Goal: Information Seeking & Learning: Understand process/instructions

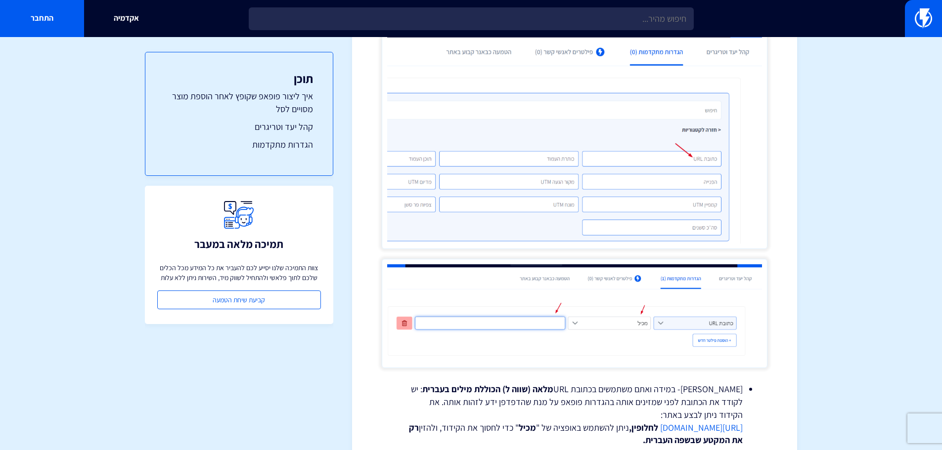
scroll to position [1977, 0]
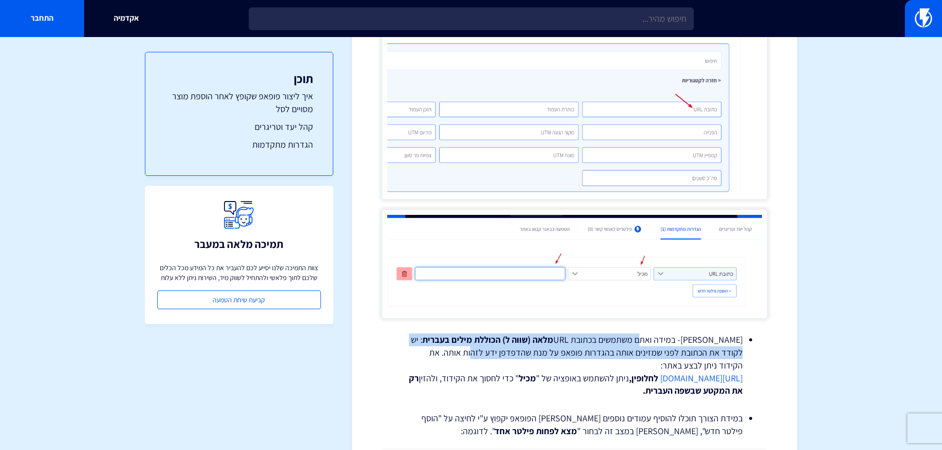
drag, startPoint x: 648, startPoint y: 343, endPoint x: 511, endPoint y: 349, distance: 137.6
click at [511, 349] on li "[PERSON_NAME]- במידה ואתם משתמשים בכתובת URL מלאה (שווה ל) הכוללת מילים בעברית …" at bounding box center [574, 366] width 336 height 64
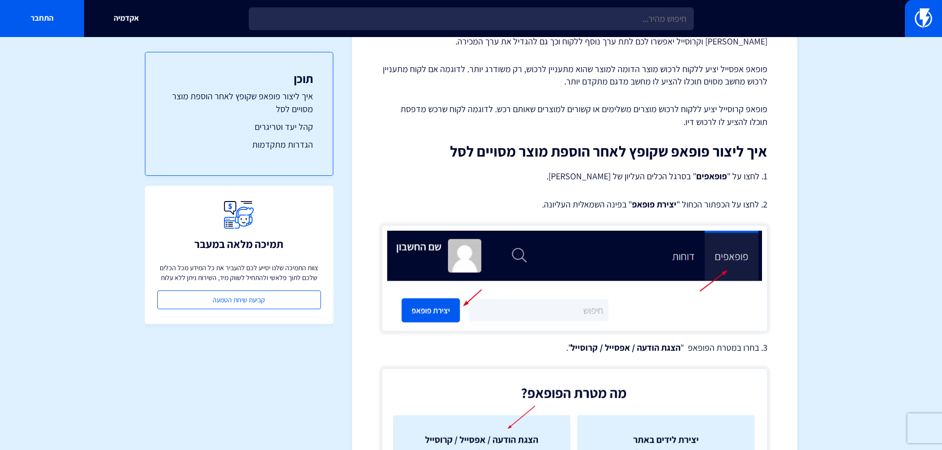
scroll to position [0, 0]
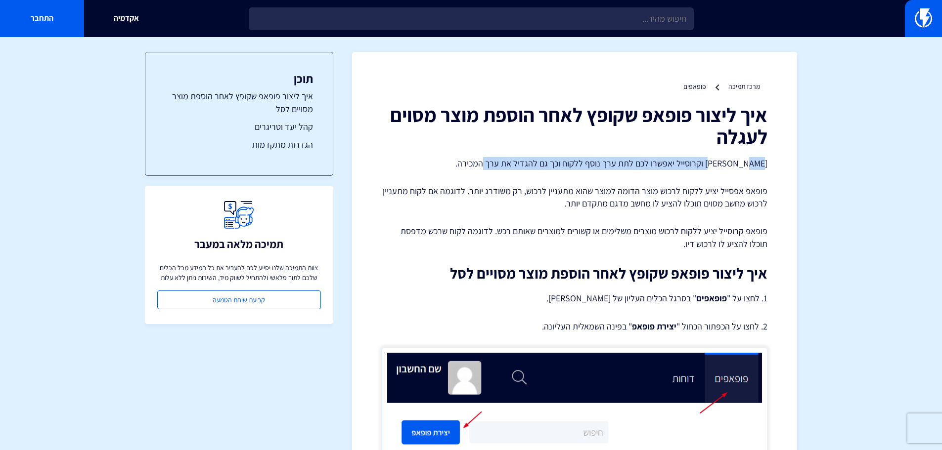
drag, startPoint x: 735, startPoint y: 163, endPoint x: 478, endPoint y: 164, distance: 257.0
click at [478, 164] on p "[PERSON_NAME] וקרוסייל יאפשרו לכם לתת ערך נוסף ללקוח וכך גם להגדיל את ערך המכיר…" at bounding box center [575, 163] width 386 height 13
click at [633, 231] on p "פופאפ קרוסייל יציע ללקוח לרכוש מוצרים משלימים או קשורים למוצרים שאותם רכש. לדוג…" at bounding box center [575, 237] width 386 height 25
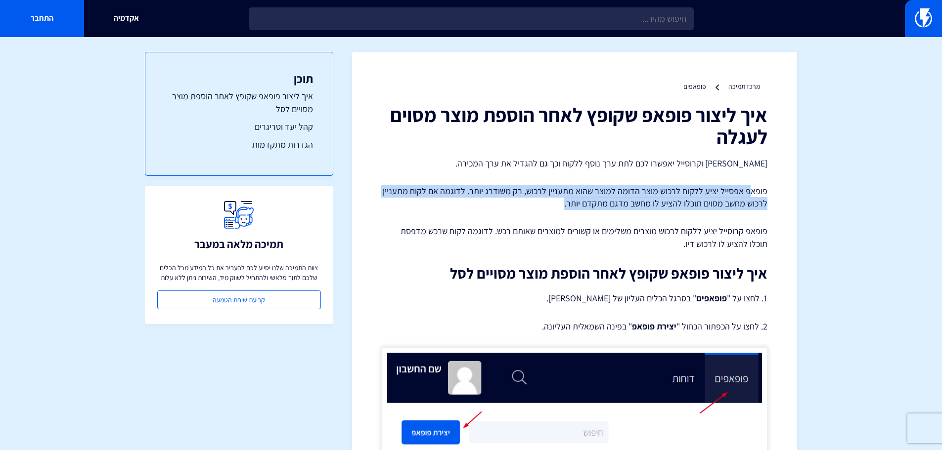
drag, startPoint x: 751, startPoint y: 191, endPoint x: 424, endPoint y: 201, distance: 326.9
click at [424, 201] on p "פופאפ אפסייל יציע ללקוח לרכוש מוצר הדומה למוצר שהוא מתעניין לרכוש, רק משודרג יו…" at bounding box center [575, 197] width 386 height 25
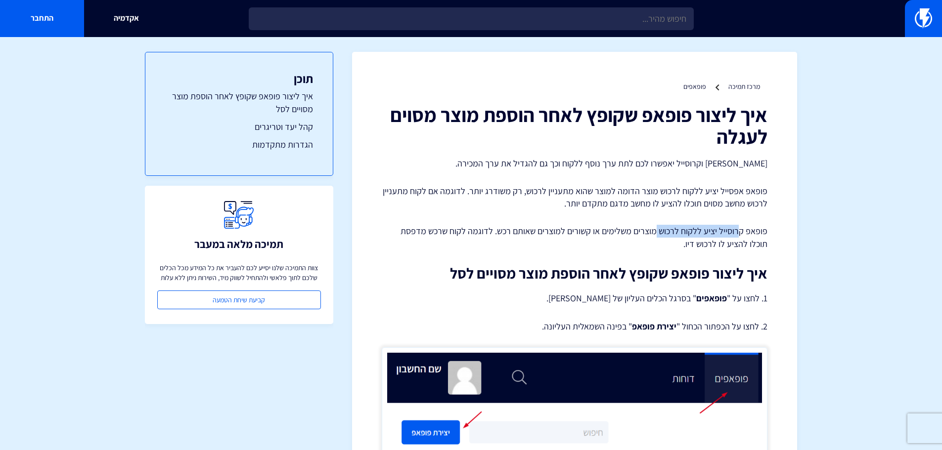
drag, startPoint x: 741, startPoint y: 230, endPoint x: 655, endPoint y: 236, distance: 85.7
click at [655, 236] on p "פופאפ קרוסייל יציע ללקוח לרכוש מוצרים משלימים או קשורים למוצרים שאותם רכש. לדוג…" at bounding box center [575, 237] width 386 height 25
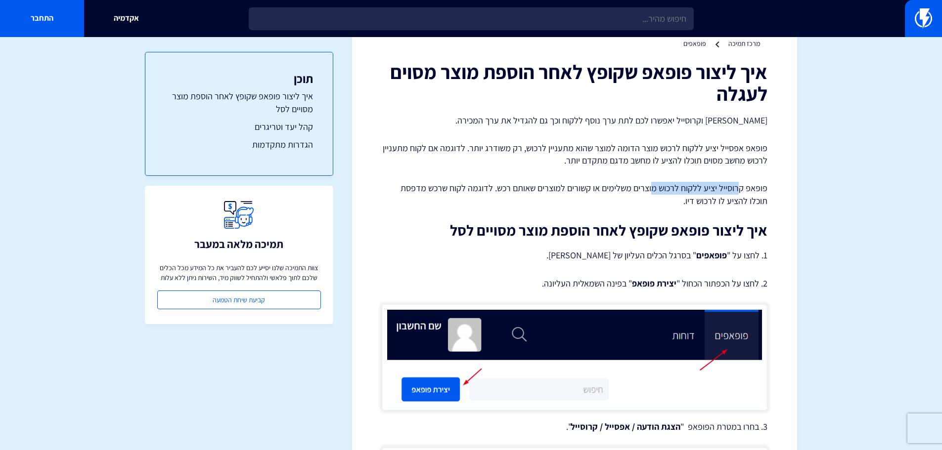
scroll to position [99, 0]
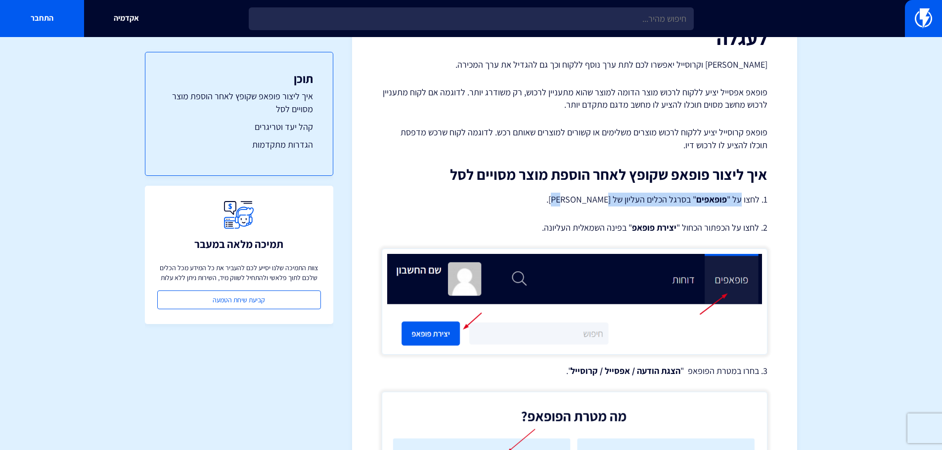
drag, startPoint x: 725, startPoint y: 200, endPoint x: 600, endPoint y: 196, distance: 125.6
click at [600, 196] on p "1. לחצו על " פופאפים " בסרגל הכלים העליון של [PERSON_NAME]." at bounding box center [575, 200] width 386 height 14
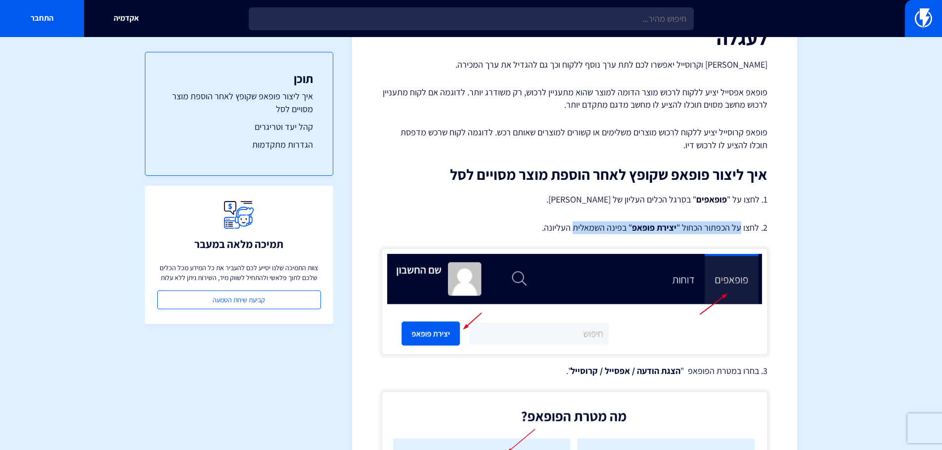
drag, startPoint x: 736, startPoint y: 228, endPoint x: 575, endPoint y: 219, distance: 161.9
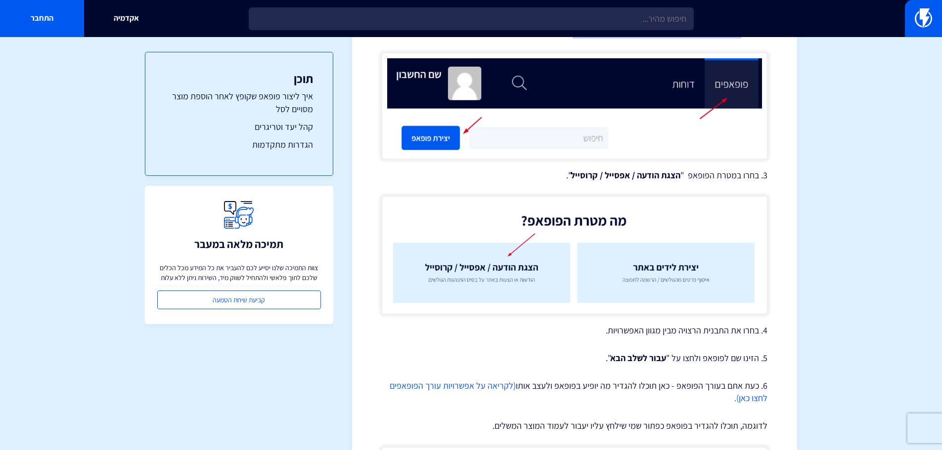
scroll to position [297, 0]
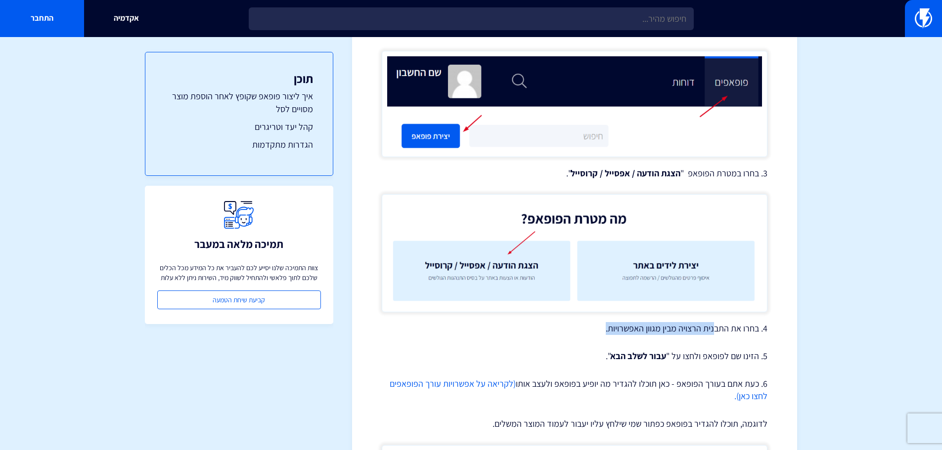
drag, startPoint x: 715, startPoint y: 333, endPoint x: 603, endPoint y: 330, distance: 111.2
click at [603, 330] on p "4. בחרו את התבנית הרצויה מבין מגוון האפשרויות." at bounding box center [575, 328] width 386 height 13
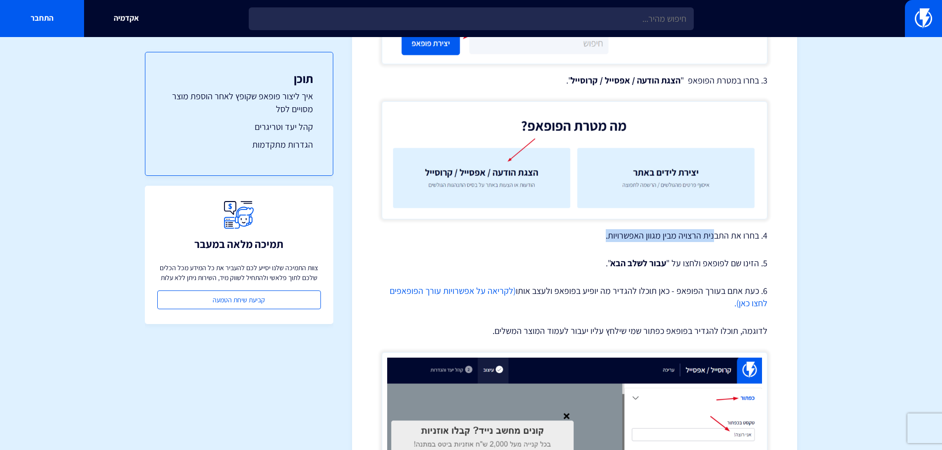
scroll to position [395, 0]
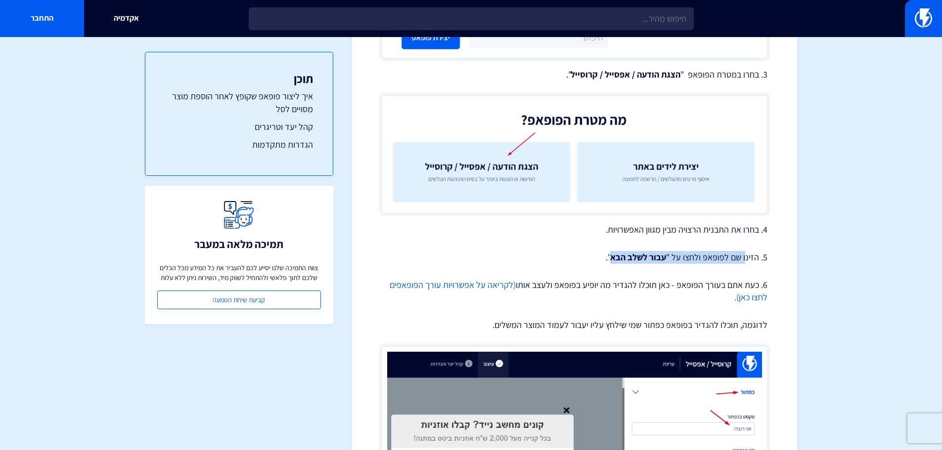
drag, startPoint x: 745, startPoint y: 258, endPoint x: 612, endPoint y: 253, distance: 133.0
click at [612, 253] on p "5. הזינו שם לפופאפ ולחצו על " עבור לשלב הבא "." at bounding box center [575, 257] width 386 height 13
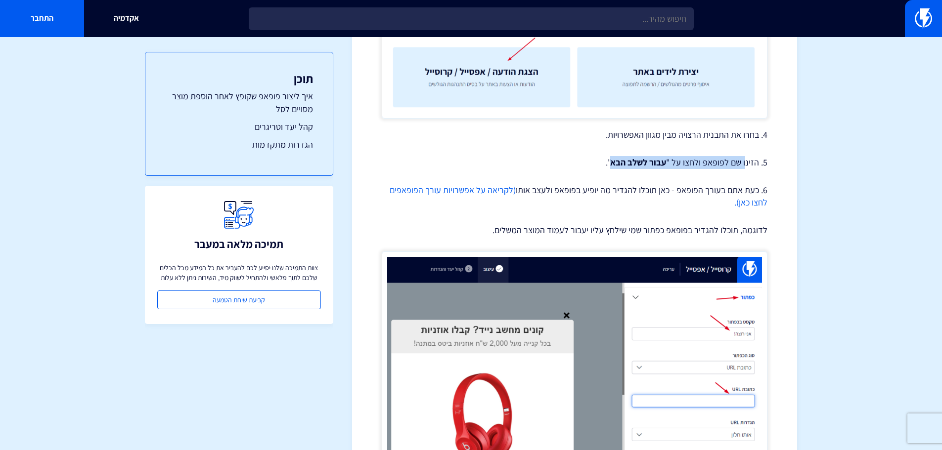
scroll to position [494, 0]
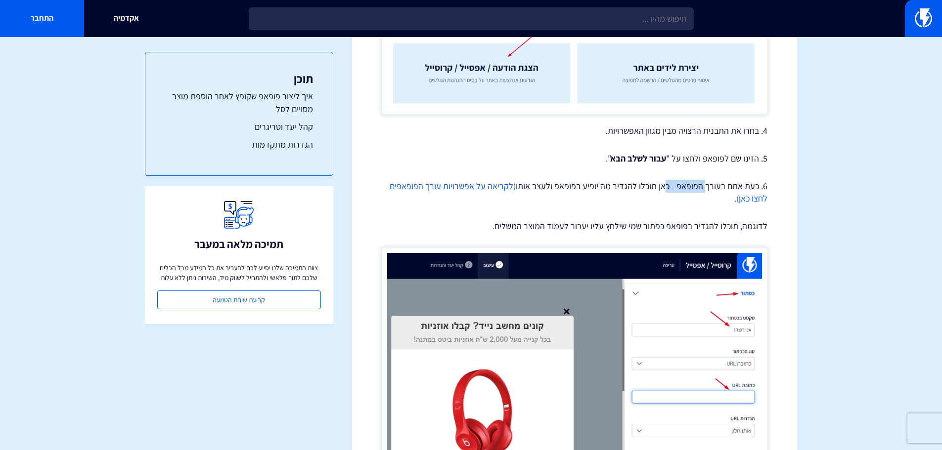
drag, startPoint x: 706, startPoint y: 187, endPoint x: 665, endPoint y: 185, distance: 41.5
click at [665, 185] on p "6. כעת אתם בעורך הפופאפ - כאן תוכלו להגדיר מה יופיע בפופאפ ולעצב אותו (לקריאה ע…" at bounding box center [575, 192] width 386 height 25
click at [630, 185] on p "6. כעת אתם בעורך הפופאפ - כאן תוכלו להגדיר מה יופיע בפופאפ ולעצב אותו (לקריאה ע…" at bounding box center [575, 192] width 386 height 25
drag, startPoint x: 722, startPoint y: 225, endPoint x: 475, endPoint y: 219, distance: 246.2
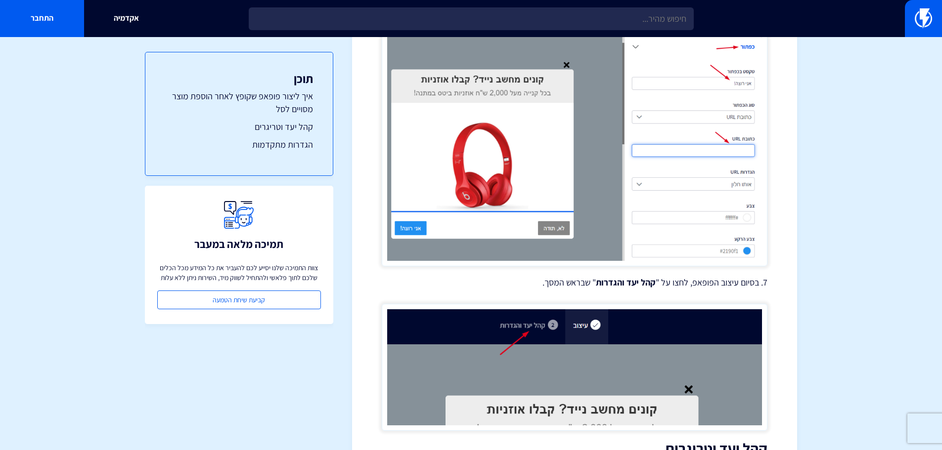
scroll to position [741, 0]
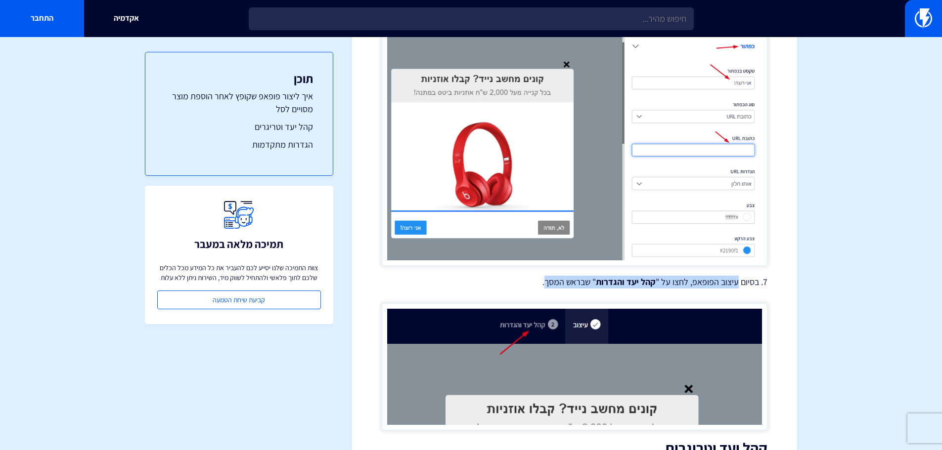
drag, startPoint x: 738, startPoint y: 287, endPoint x: 548, endPoint y: 288, distance: 190.8
click at [548, 288] on p "7. בסיום עיצוב הפופאפ, לחצו על " קהל יעד והגדרות " שבראש המסך." at bounding box center [575, 282] width 386 height 13
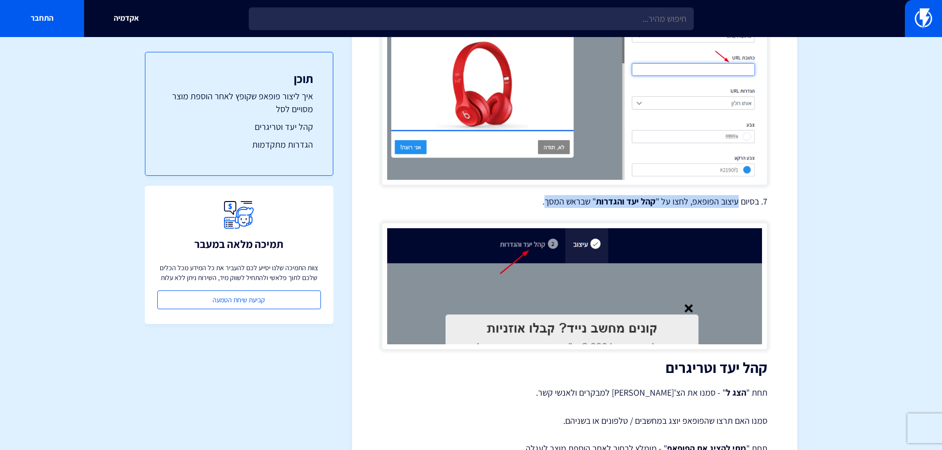
scroll to position [939, 0]
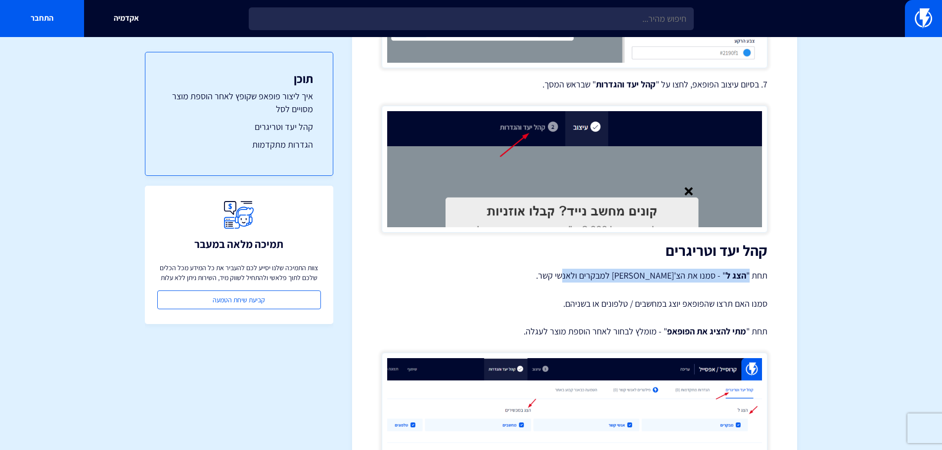
drag, startPoint x: 747, startPoint y: 273, endPoint x: 535, endPoint y: 272, distance: 212.0
click at [535, 272] on p "תחת " הצג ל " - סמנו את הצ'[PERSON_NAME] למבקרים ולאנשי קשר." at bounding box center [575, 276] width 386 height 14
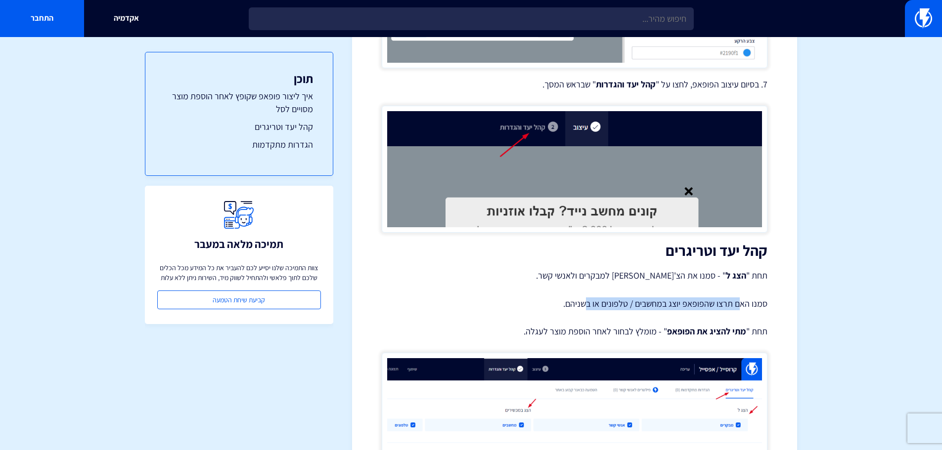
drag, startPoint x: 738, startPoint y: 304, endPoint x: 586, endPoint y: 298, distance: 152.4
click at [586, 298] on p "סמנו האם תרצו שהפופאפ יוצג במחשבים / טלפונים או בשניהם." at bounding box center [575, 304] width 386 height 13
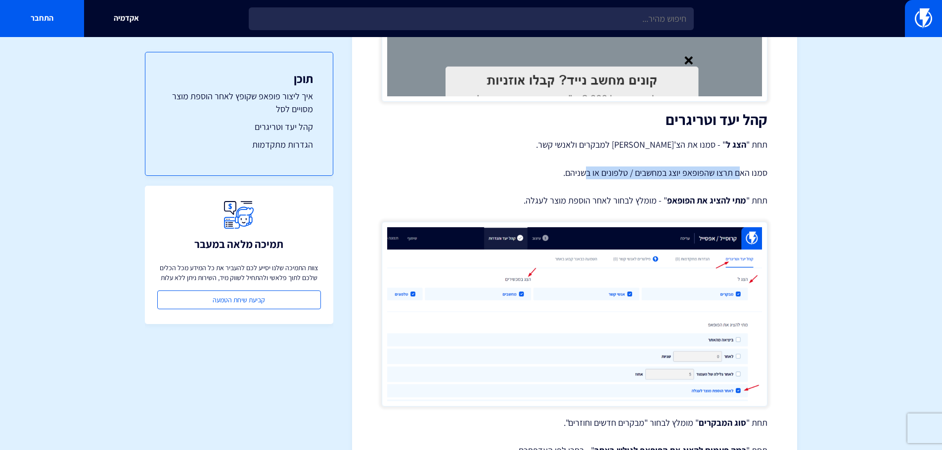
scroll to position [1087, 0]
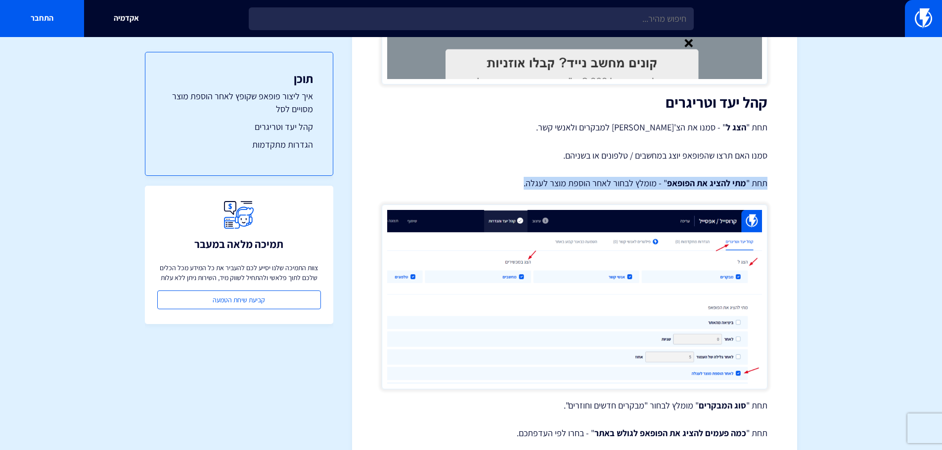
drag, startPoint x: 765, startPoint y: 185, endPoint x: 509, endPoint y: 183, distance: 255.5
click at [509, 183] on p "תחת " מתי להציג את הפופאפ " - מומלץ לבחור לאחר הוספת מוצר לעגלה." at bounding box center [575, 183] width 386 height 13
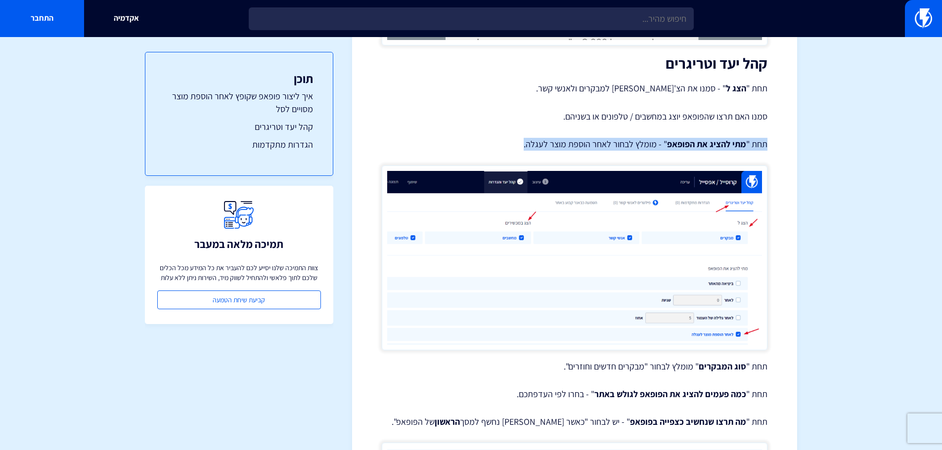
scroll to position [1186, 0]
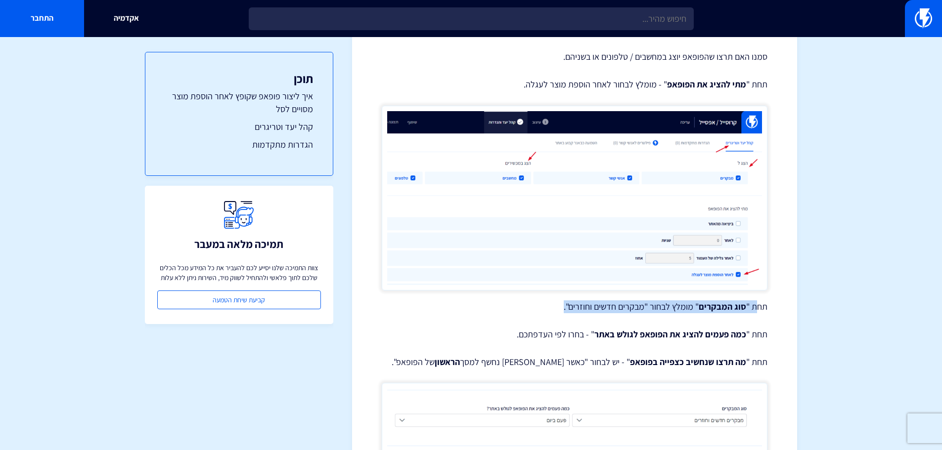
drag, startPoint x: 726, startPoint y: 304, endPoint x: 526, endPoint y: 301, distance: 199.7
click at [526, 301] on p "תחת " סוג המבקרים " מומלץ לבחור "מבקרים חדשים וחוזרים"." at bounding box center [575, 307] width 386 height 13
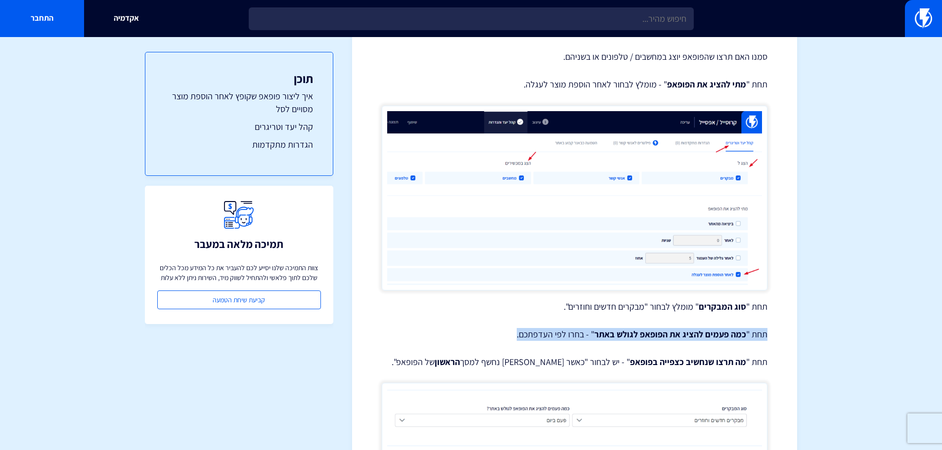
drag, startPoint x: 765, startPoint y: 337, endPoint x: 503, endPoint y: 333, distance: 262.5
click at [503, 333] on p "תחת " כמה פעמים להציג את הפופאפ לגולש באתר " - בחרו לפי העדפתכם." at bounding box center [575, 334] width 386 height 13
drag, startPoint x: 762, startPoint y: 362, endPoint x: 425, endPoint y: 350, distance: 337.3
click at [425, 350] on div "איך ליצור פופאפ שקופץ לאחר הוספת מוצר מסוים לעגלה [PERSON_NAME] וקרוסייל יאפשרו…" at bounding box center [575, 185] width 386 height 2535
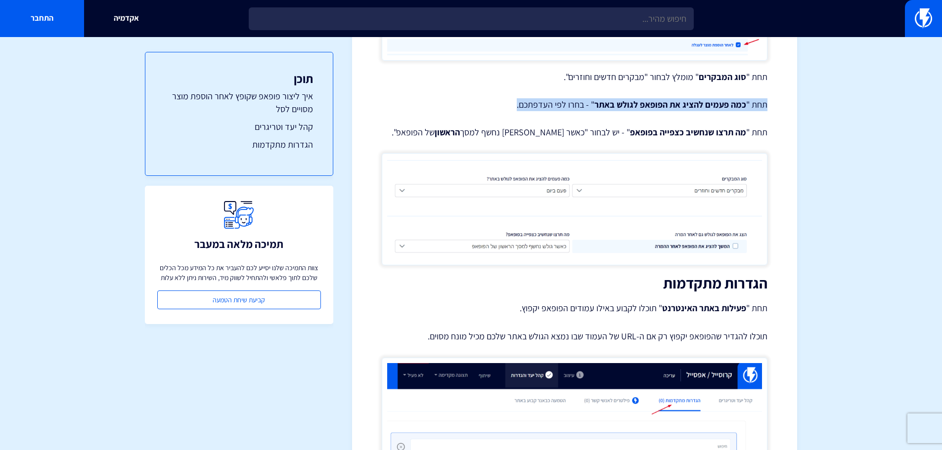
scroll to position [1433, 0]
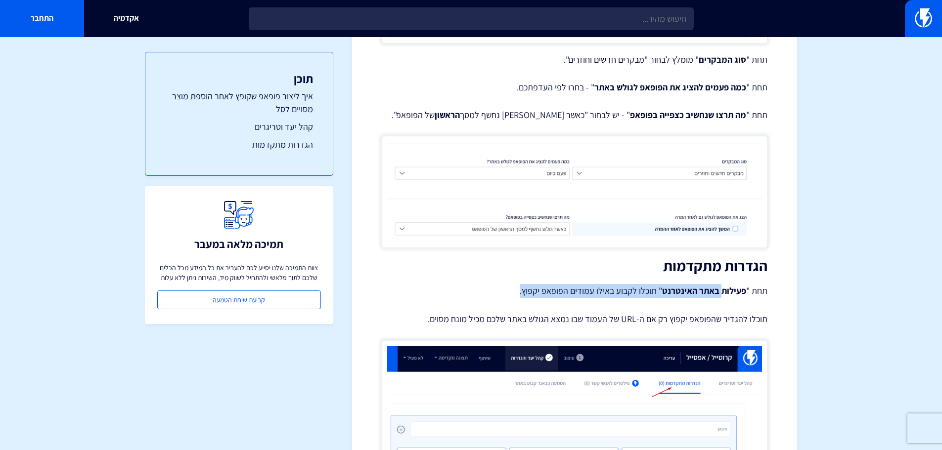
drag, startPoint x: 724, startPoint y: 291, endPoint x: 509, endPoint y: 293, distance: 214.5
click at [509, 293] on p "תחת " פעילות באתר האינטרנט " תוכלו לקבוע באילו עמודים הפופאפ יקפוץ." at bounding box center [575, 291] width 386 height 14
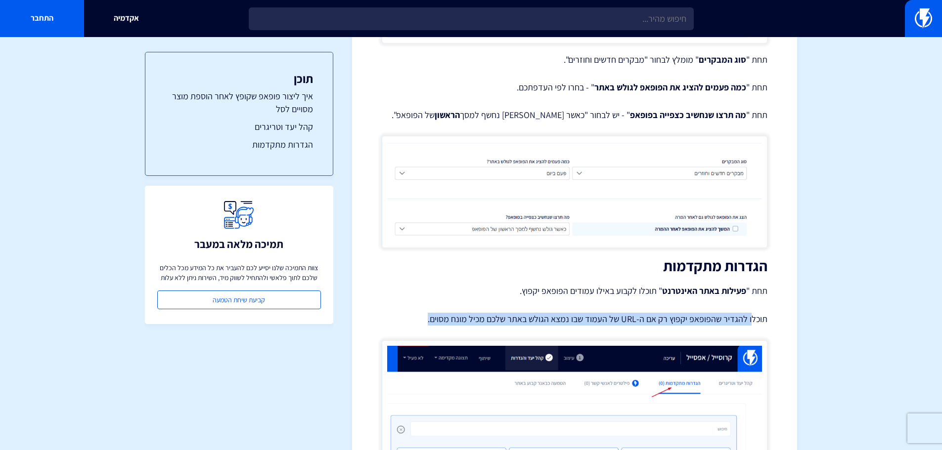
drag, startPoint x: 753, startPoint y: 321, endPoint x: 421, endPoint y: 310, distance: 332.8
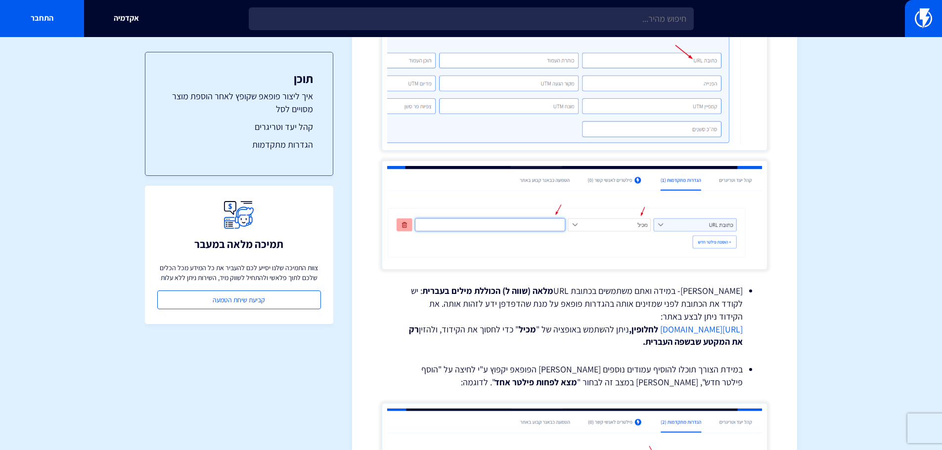
scroll to position [2026, 0]
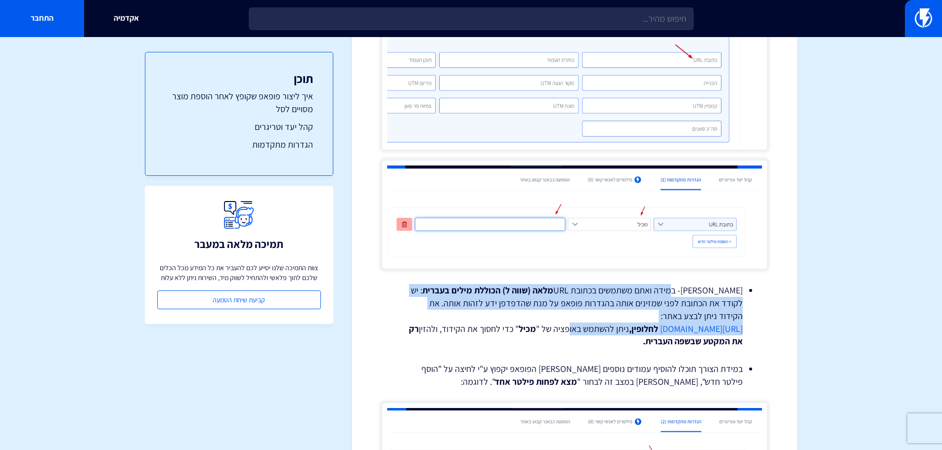
drag, startPoint x: 687, startPoint y: 293, endPoint x: 490, endPoint y: 331, distance: 200.4
click at [490, 331] on li "[PERSON_NAME]- במידה ואתם משתמשים בכתובת URL מלאה (שווה ל) הכוללת מילים בעברית …" at bounding box center [574, 316] width 336 height 64
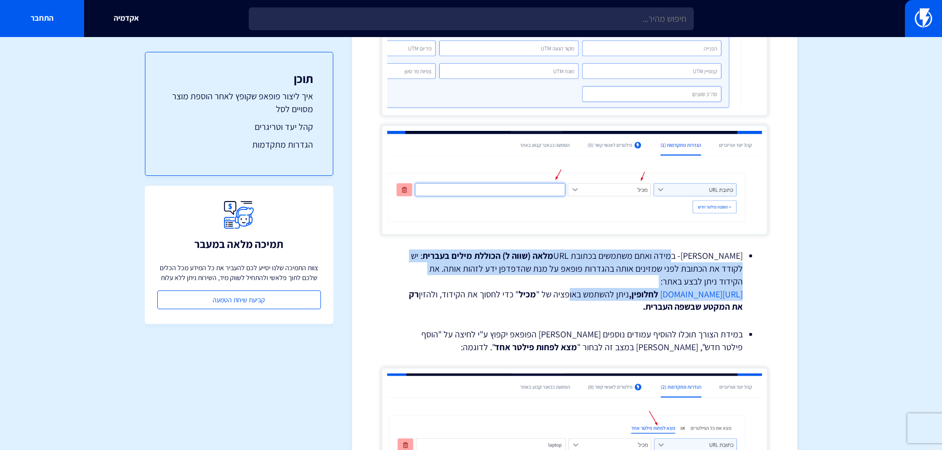
scroll to position [2076, 0]
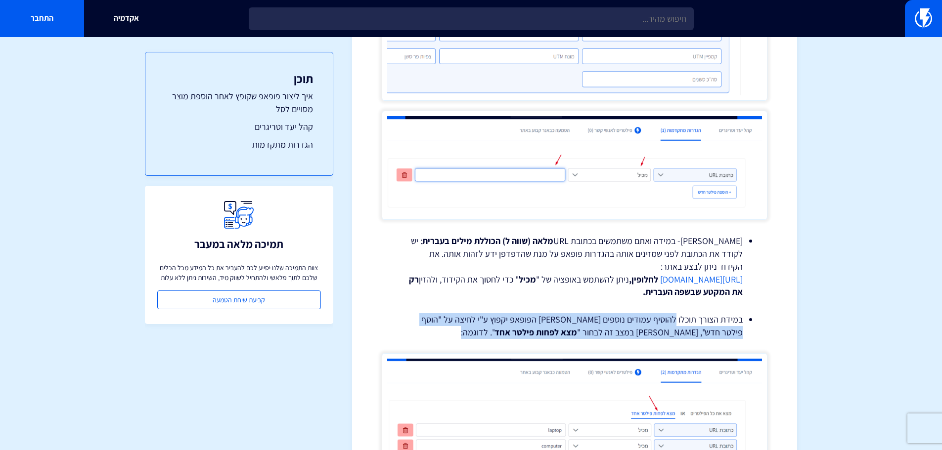
drag, startPoint x: 676, startPoint y: 322, endPoint x: 496, endPoint y: 332, distance: 180.2
click at [496, 332] on li "במידת הצורך תוכלו להוסיף עמודים נוספים [PERSON_NAME] הפופאפ יקפוץ ע"י לחיצה על …" at bounding box center [574, 325] width 336 height 25
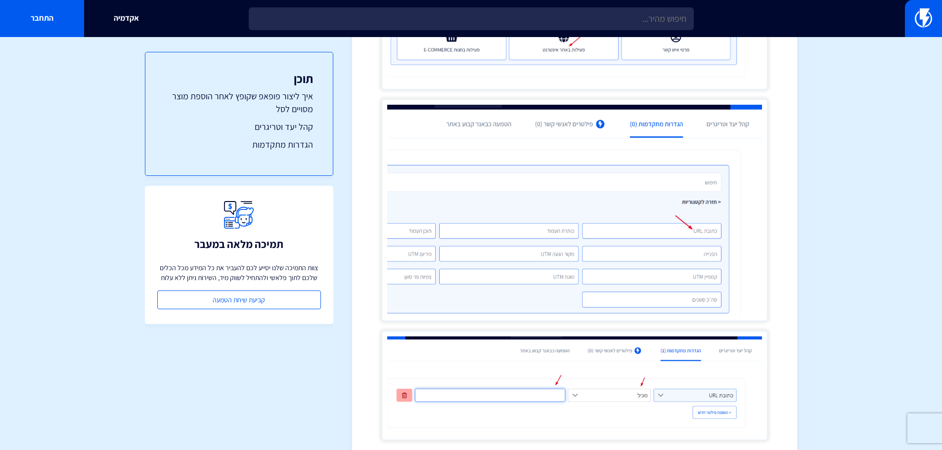
scroll to position [1852, 0]
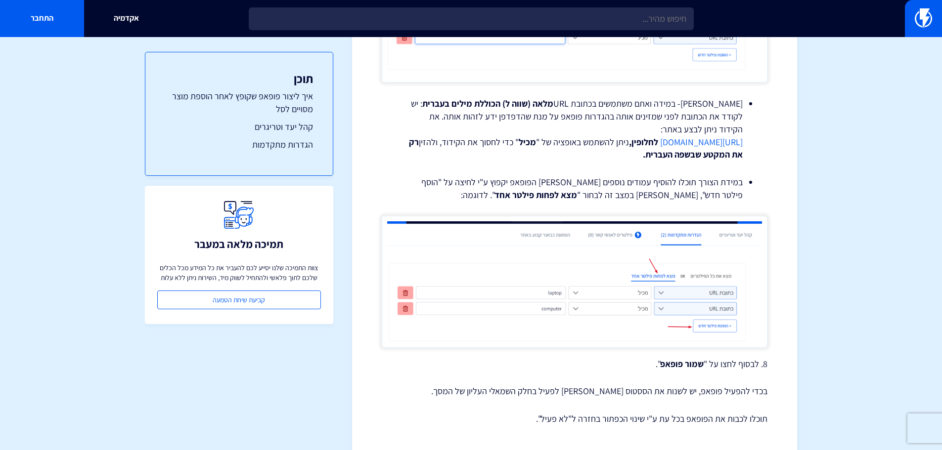
scroll to position [2248, 0]
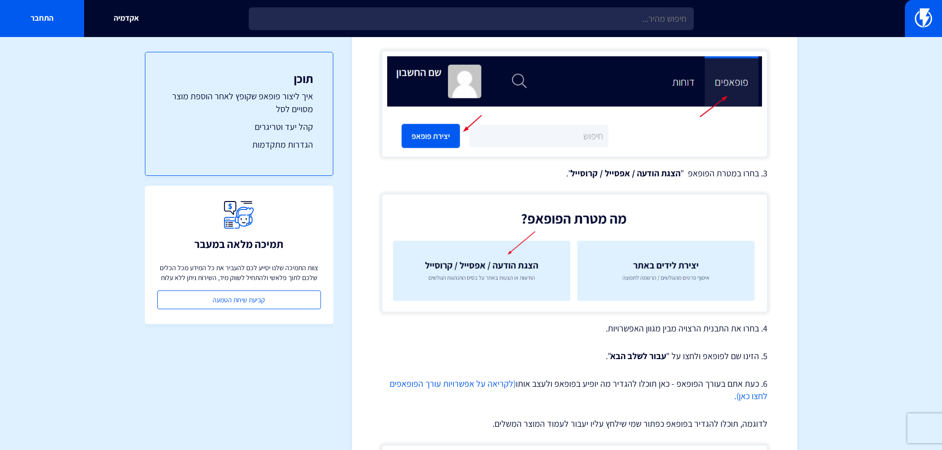
scroll to position [198, 0]
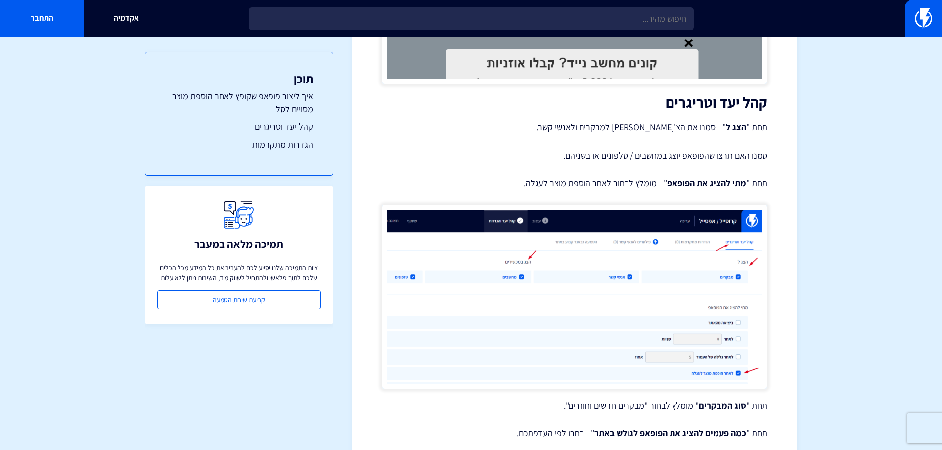
scroll to position [0, 0]
